Goal: Task Accomplishment & Management: Use online tool/utility

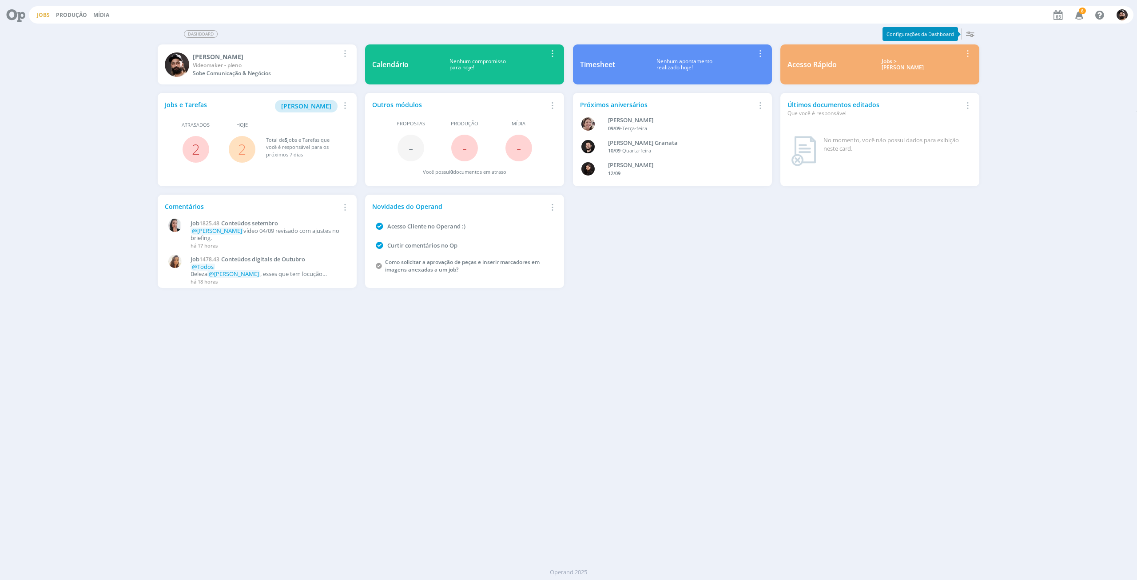
click at [39, 13] on link "Jobs" at bounding box center [43, 15] width 13 height 8
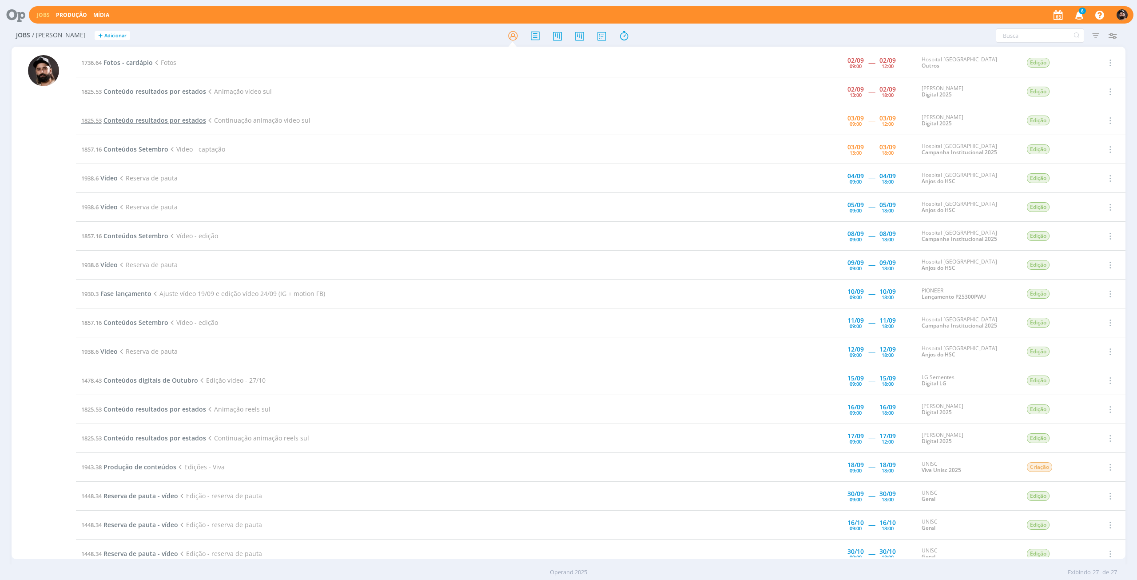
click at [139, 118] on span "Conteúdo resultados por estados" at bounding box center [155, 120] width 103 height 8
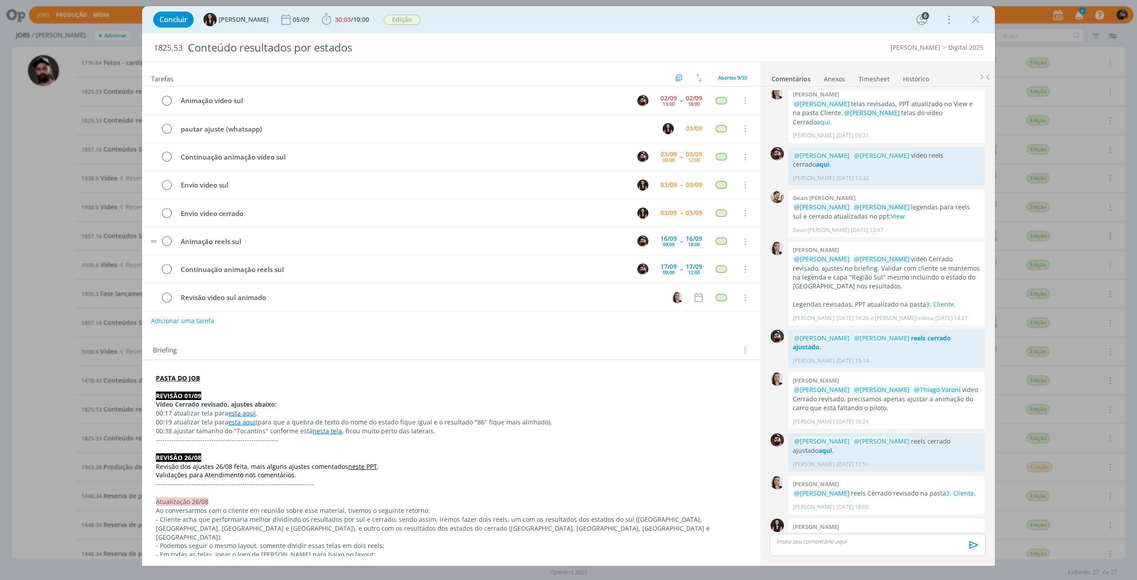
scroll to position [28, 0]
click at [179, 375] on strong "PASTA DO JOB" at bounding box center [178, 378] width 44 height 8
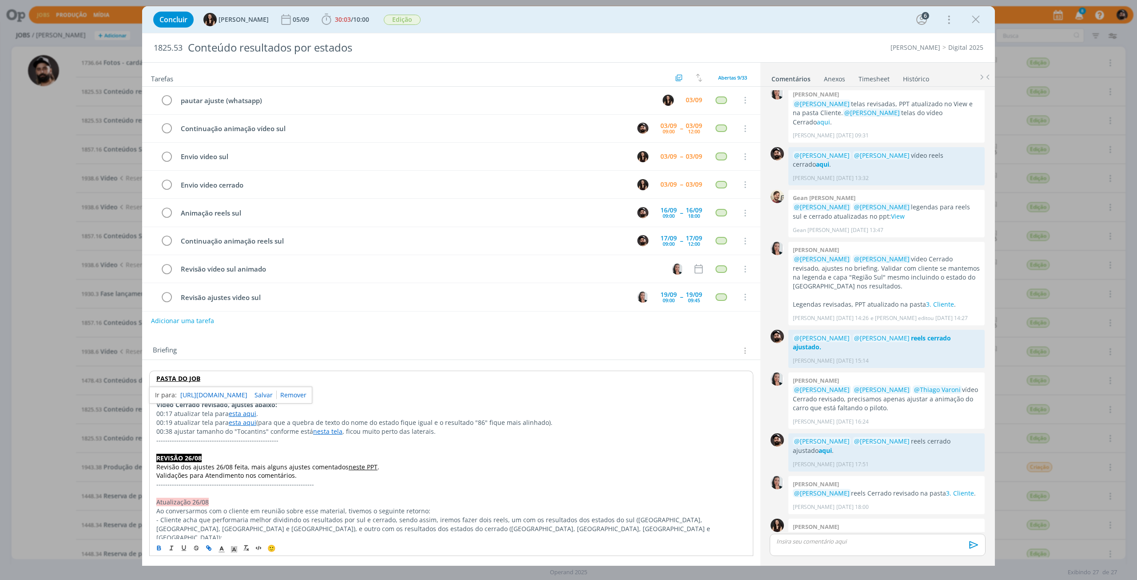
click at [200, 398] on link "[URL][DOMAIN_NAME]" at bounding box center [213, 395] width 67 height 12
click at [672, 468] on p "Revisão dos ajustes 26/08 feita, mais alguns ajustes comentados neste PPT ." at bounding box center [451, 466] width 590 height 9
click at [878, 544] on p "dialog" at bounding box center [878, 541] width 202 height 8
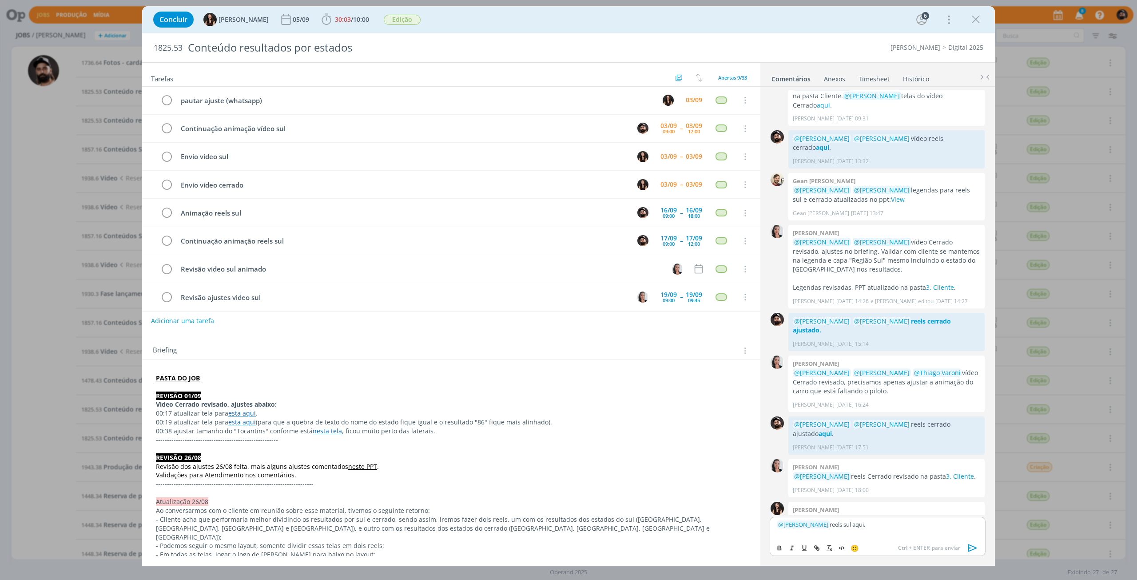
click at [849, 521] on p "﻿ @ [PERSON_NAME] ﻿ reels sul aqui." at bounding box center [878, 524] width 202 height 8
click at [780, 548] on icon "dialog" at bounding box center [779, 549] width 3 height 2
click at [818, 549] on icon "dialog" at bounding box center [816, 547] width 7 height 7
paste input "[URL][DOMAIN_NAME]"
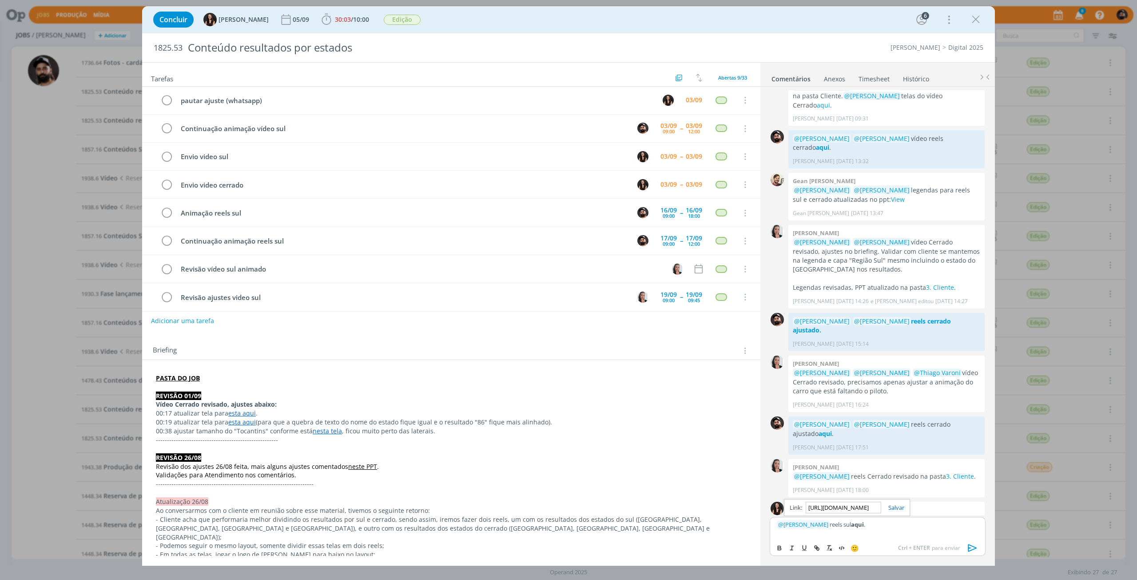
scroll to position [0, 227]
type input "[URL][DOMAIN_NAME]"
click at [899, 509] on link "dialog" at bounding box center [892, 507] width 23 height 8
click at [906, 526] on p "﻿ @ [PERSON_NAME] ﻿ reels sul aqui ." at bounding box center [878, 524] width 202 height 8
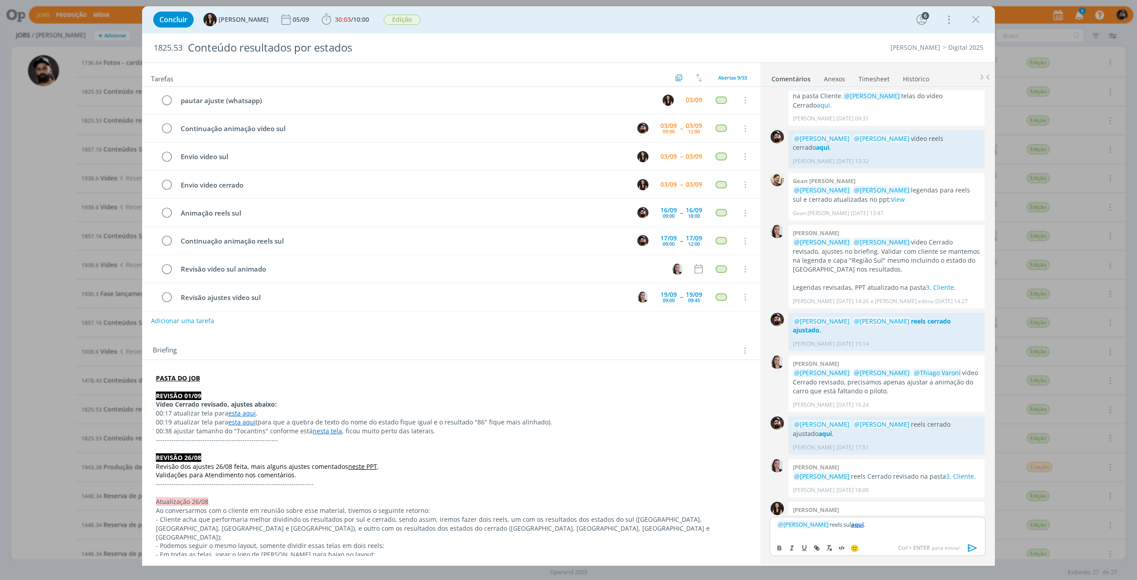
click at [974, 548] on icon "dialog" at bounding box center [972, 547] width 13 height 13
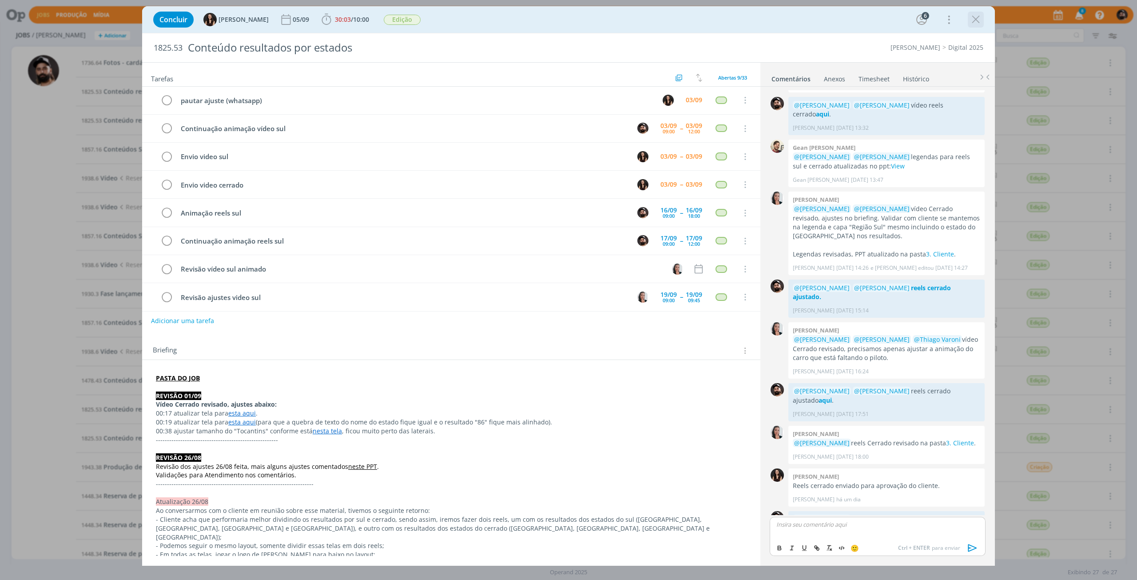
click at [979, 14] on icon "dialog" at bounding box center [975, 19] width 13 height 13
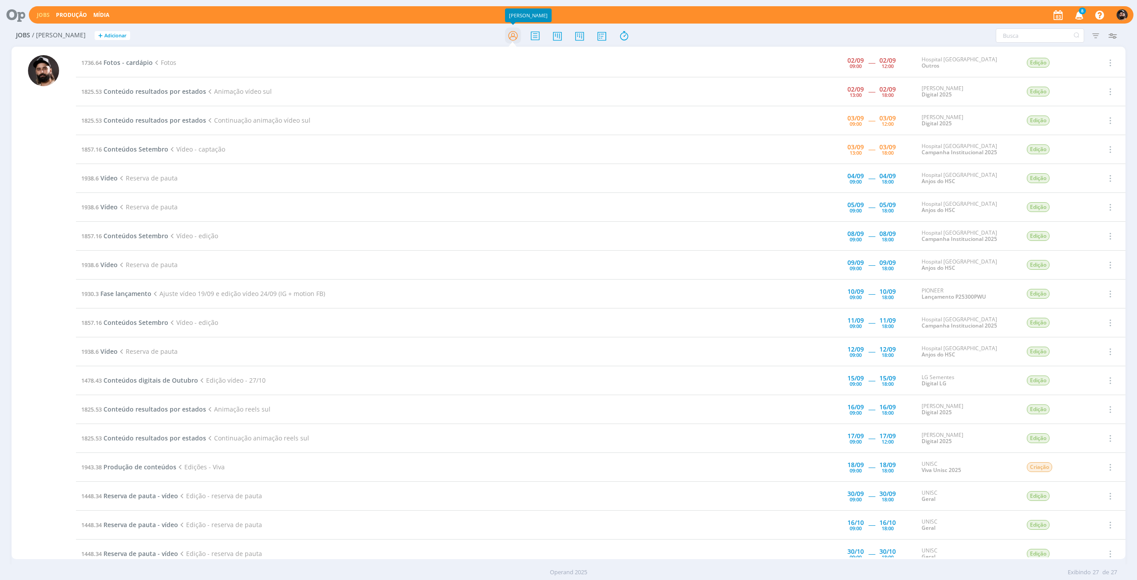
click at [517, 38] on icon at bounding box center [513, 35] width 16 height 17
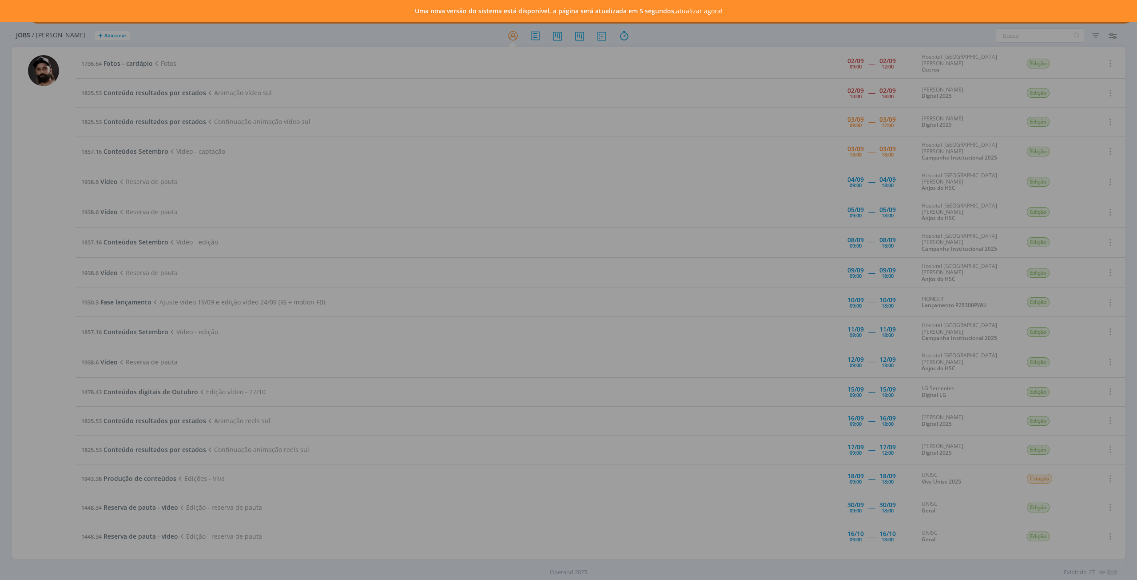
click at [431, 364] on div "Uma nova versão do sistema está disponível, a página será atualizada em 5 segun…" at bounding box center [568, 290] width 1137 height 580
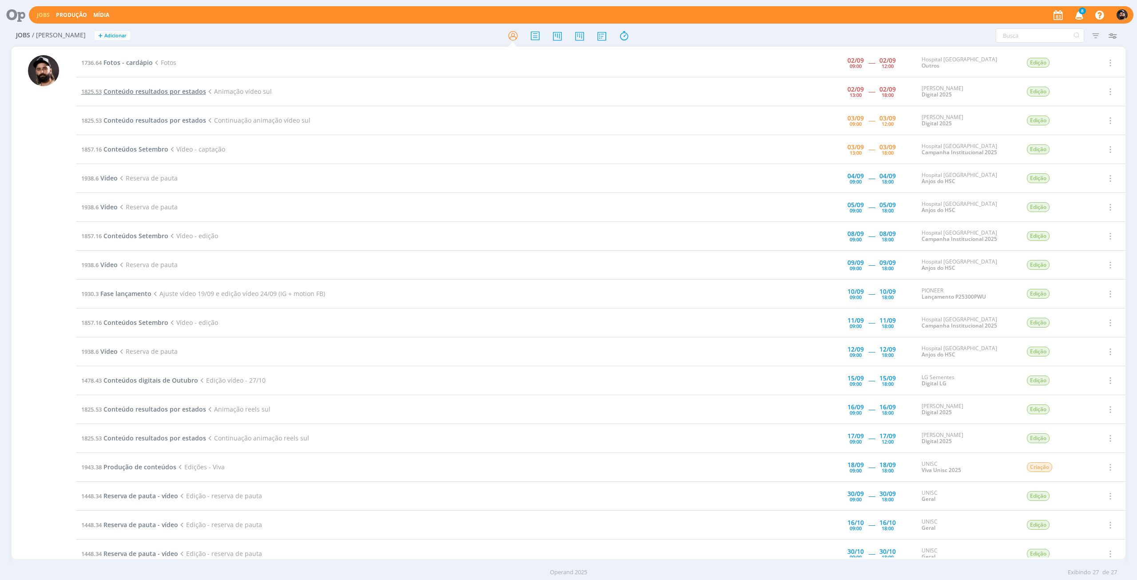
click at [163, 95] on span "Conteúdo resultados por estados" at bounding box center [155, 91] width 103 height 8
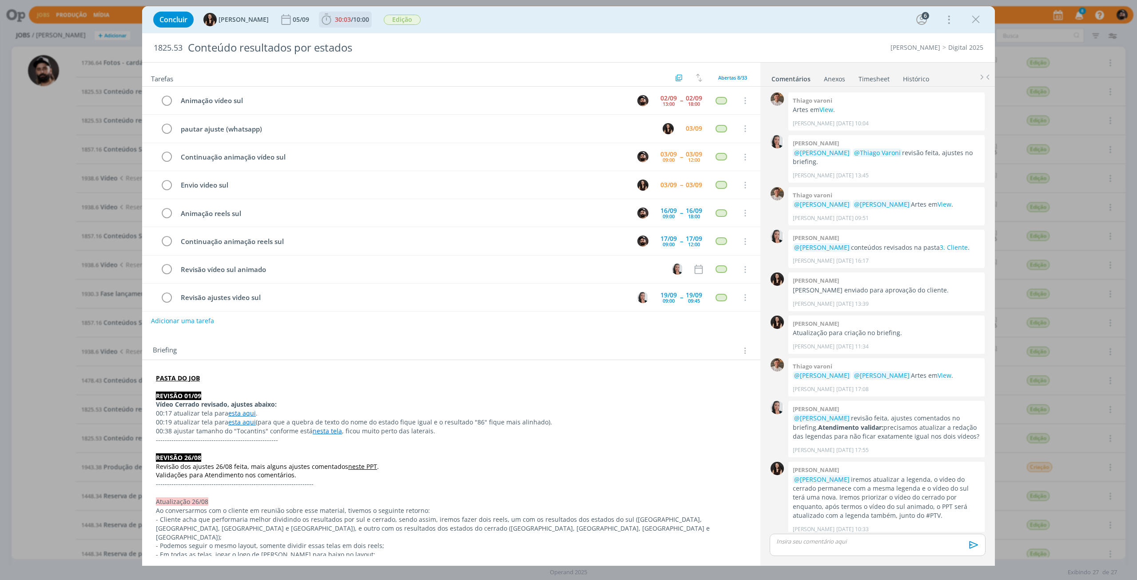
scroll to position [530, 0]
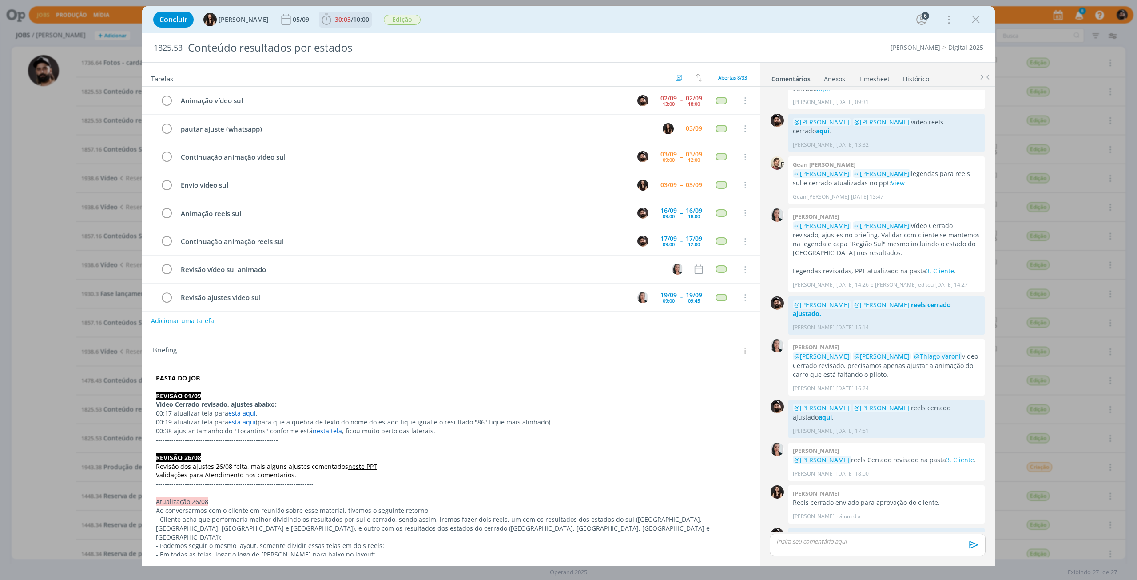
click at [320, 21] on icon "dialog" at bounding box center [326, 19] width 13 height 13
click at [331, 40] on icon "dialog" at bounding box center [339, 39] width 16 height 12
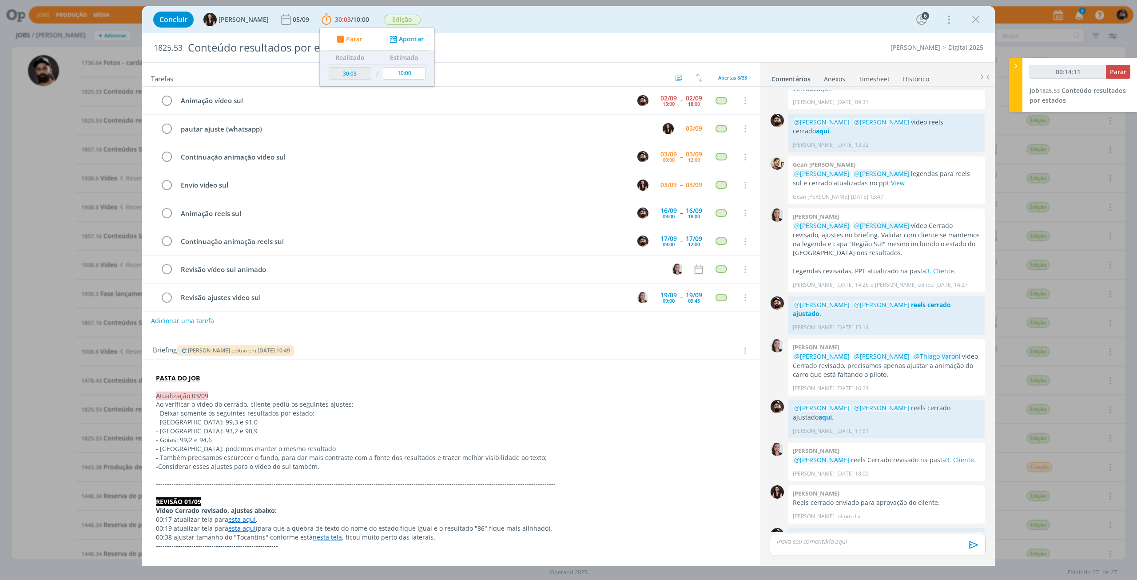
type input "00:15:11"
type input "30:12"
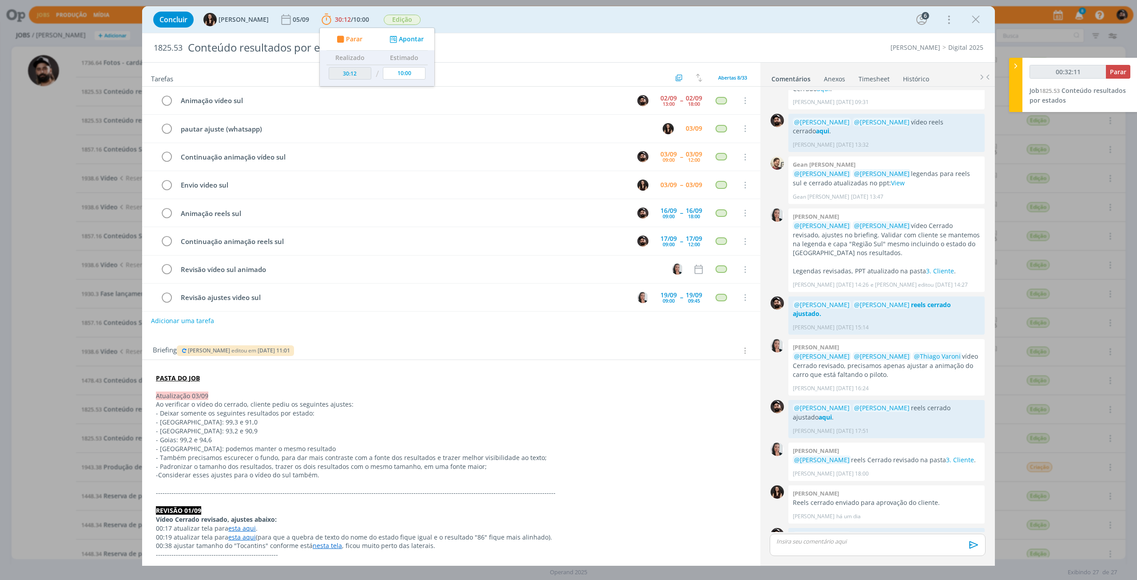
type input "00:33:11"
